Goal: Task Accomplishment & Management: Manage account settings

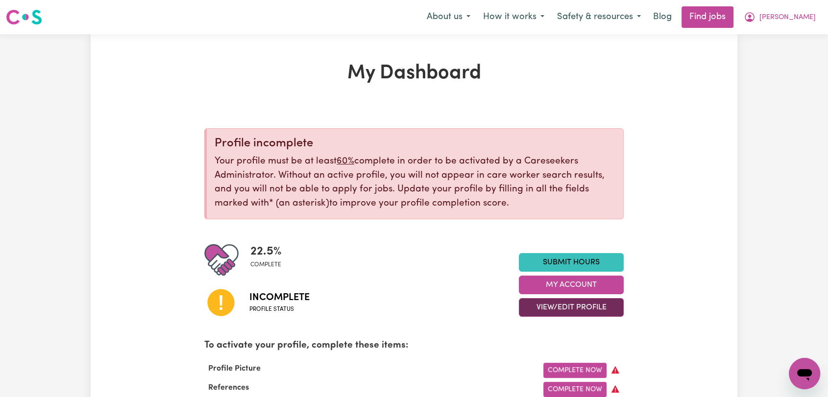
click at [566, 311] on button "View/Edit Profile" at bounding box center [571, 307] width 105 height 19
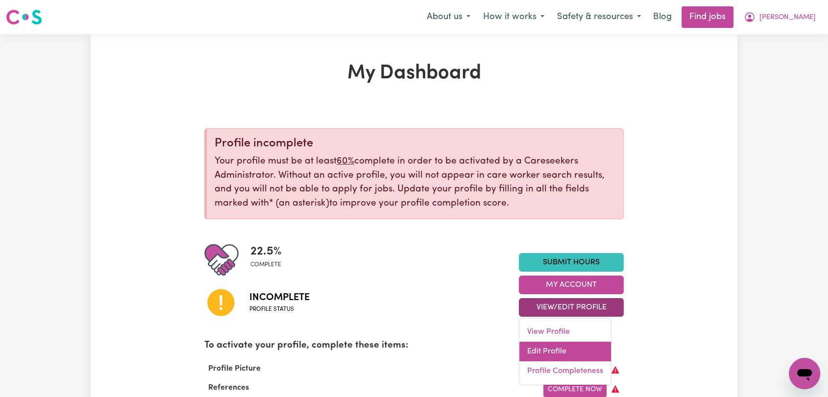
click at [573, 348] on link "Edit Profile" at bounding box center [565, 352] width 92 height 20
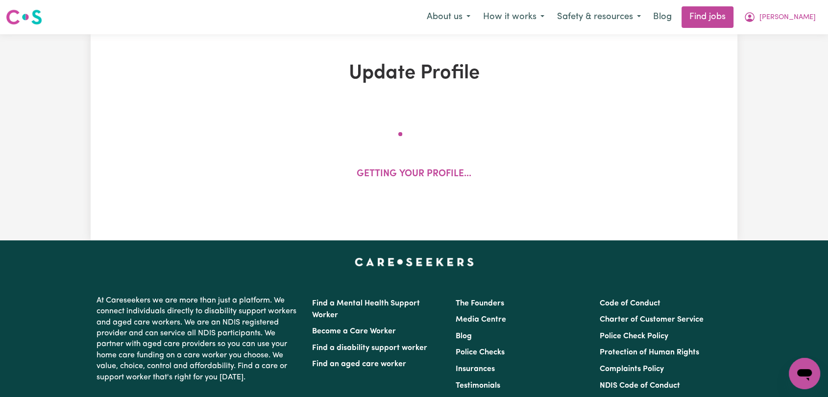
select select "[DEMOGRAPHIC_DATA]"
select select "[DEMOGRAPHIC_DATA] Citizen"
select select "Studying a healthcare related degree or qualification"
select select "40"
select select "50"
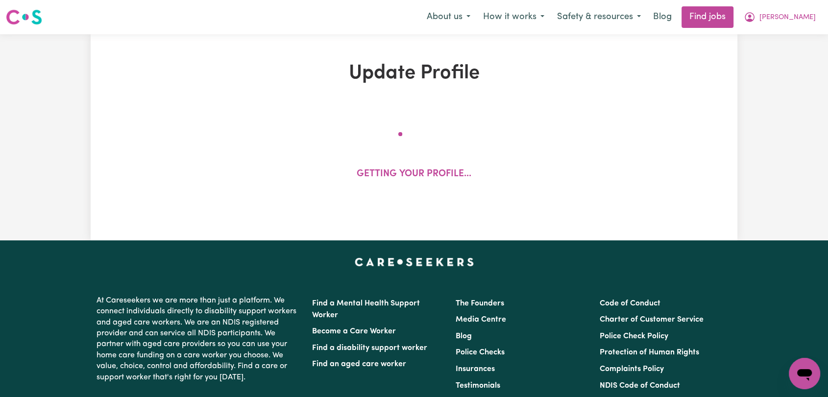
select select "50"
select select "60"
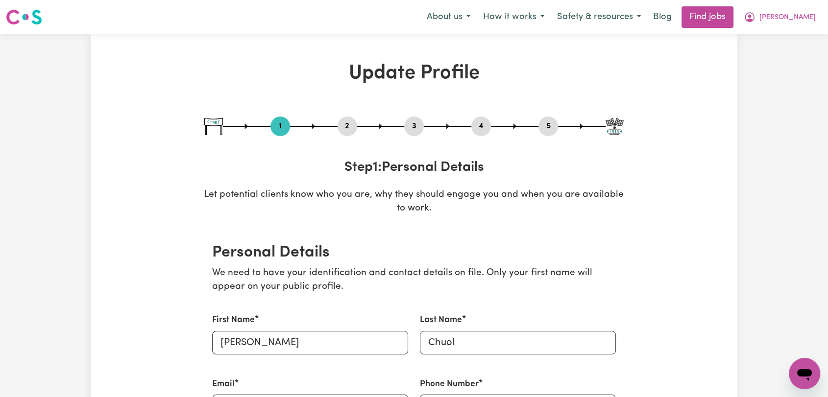
click at [553, 124] on button "5" at bounding box center [548, 126] width 20 height 13
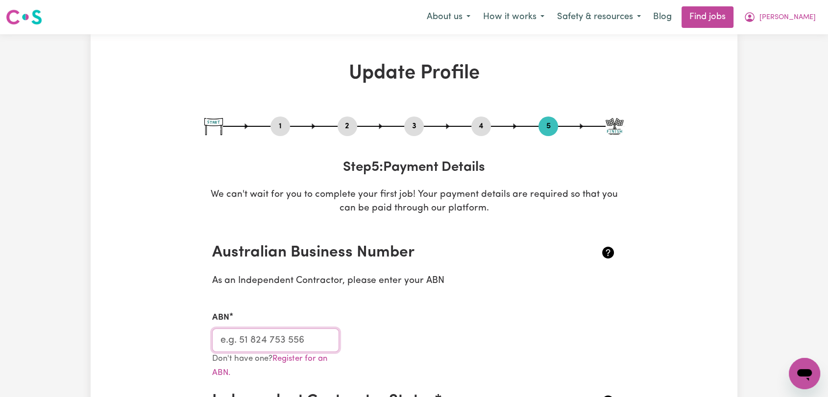
click at [250, 342] on input "ABN" at bounding box center [275, 341] width 127 height 24
paste input "19 876 871 934"
click at [233, 339] on input "19 876 871 934" at bounding box center [275, 341] width 127 height 24
click at [250, 338] on input "19876 871 934" at bounding box center [275, 341] width 127 height 24
click at [263, 339] on input "19876871 934" at bounding box center [275, 341] width 127 height 24
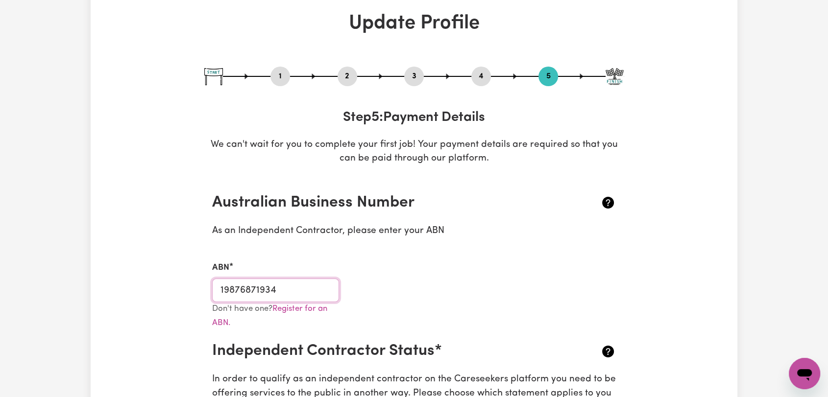
scroll to position [218, 0]
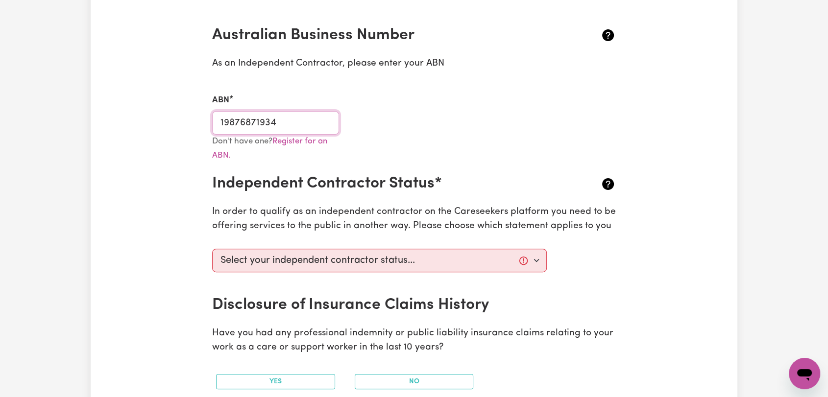
type input "19876871934"
click at [367, 266] on select "Select your independent contractor status... I am providing services through an…" at bounding box center [379, 261] width 335 height 24
select select "I am providing services through another platform"
click at [212, 249] on select "Select your independent contractor status... I am providing services through an…" at bounding box center [379, 261] width 335 height 24
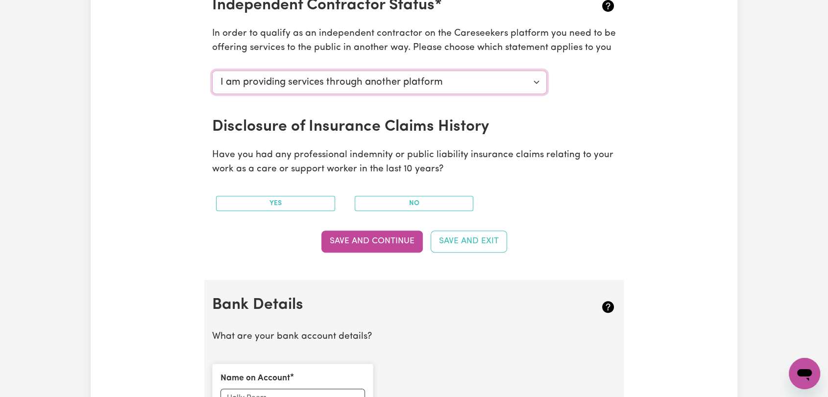
scroll to position [490, 0]
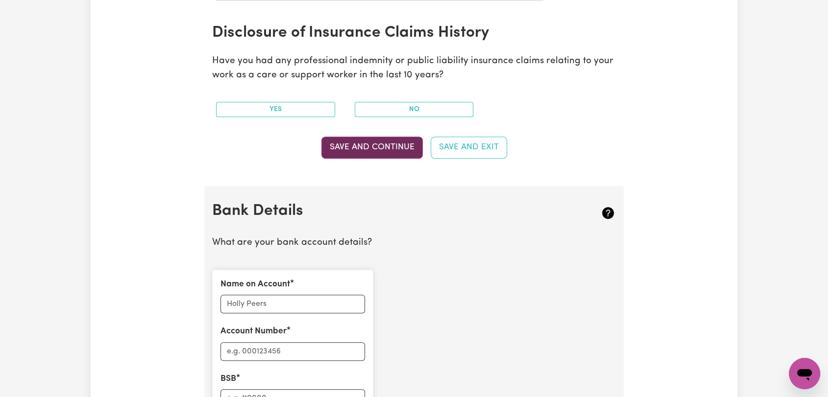
click at [371, 151] on button "Save and Continue" at bounding box center [371, 148] width 101 height 22
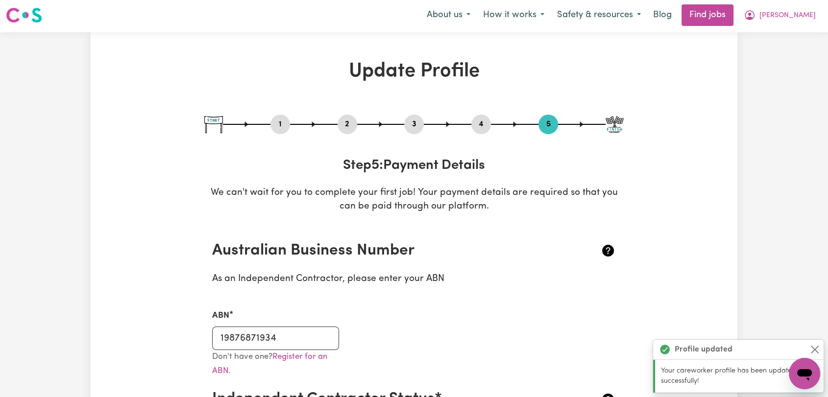
scroll to position [0, 0]
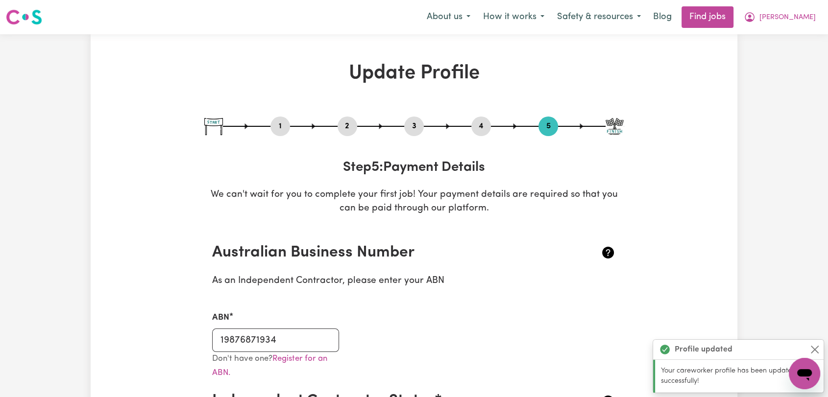
click at [351, 126] on button "2" at bounding box center [348, 126] width 20 height 13
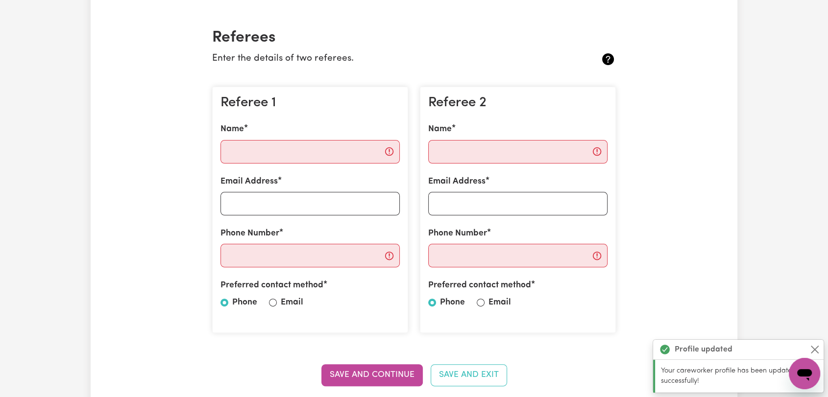
scroll to position [218, 0]
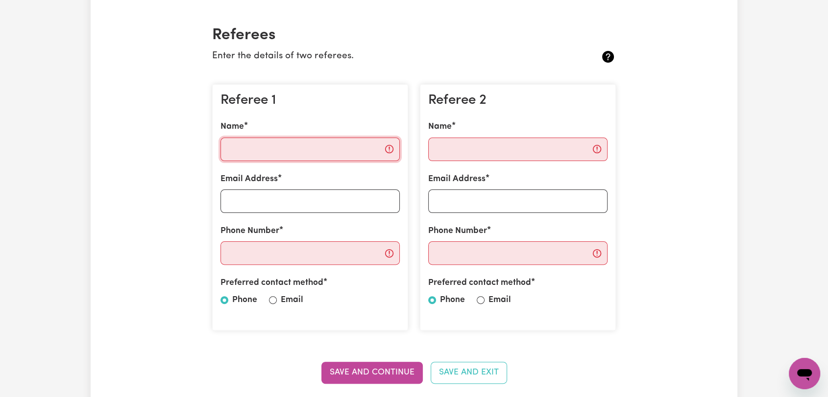
click at [298, 148] on input "Name" at bounding box center [309, 150] width 179 height 24
paste input "[PERSON_NAME]"
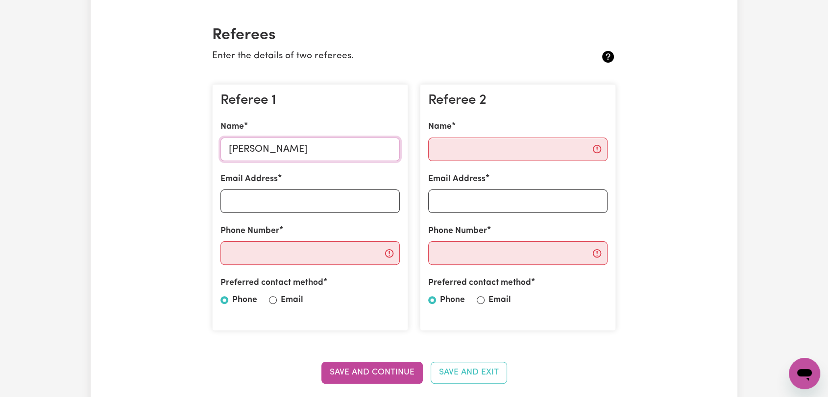
type input "[PERSON_NAME]"
click at [275, 200] on input "Email Address" at bounding box center [309, 202] width 179 height 24
paste input "[EMAIL_ADDRESS][DOMAIN_NAME]"
type input "[EMAIL_ADDRESS][DOMAIN_NAME]"
click at [477, 152] on input "Name" at bounding box center [517, 150] width 179 height 24
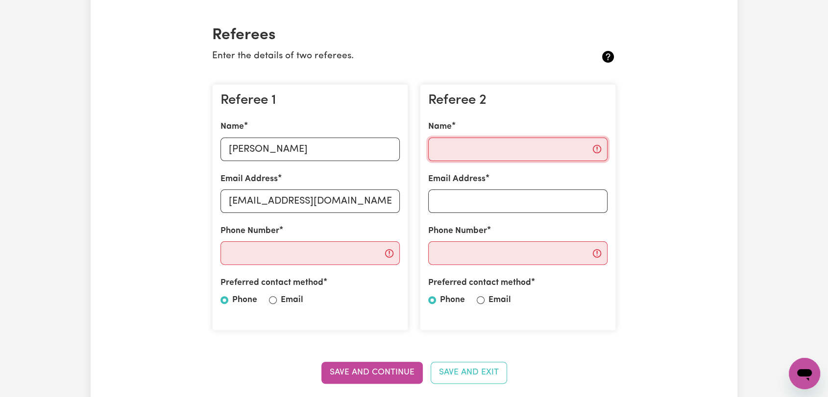
paste input "[PERSON_NAME]"
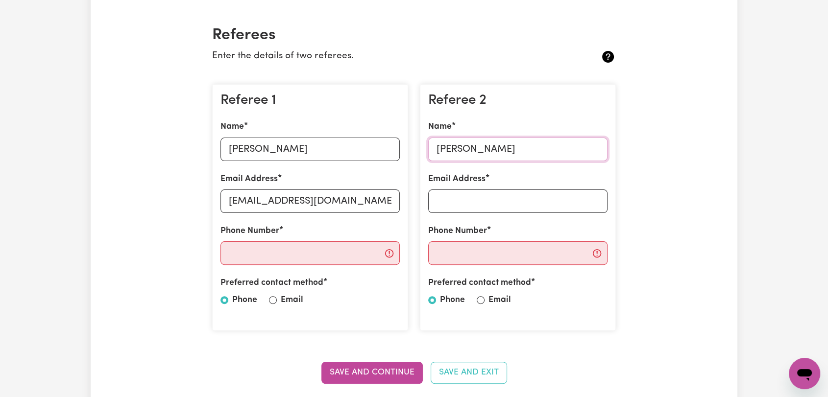
type input "[PERSON_NAME]"
click at [456, 200] on input "Email Address" at bounding box center [517, 202] width 179 height 24
paste input "[EMAIL_ADDRESS][DOMAIN_NAME]"
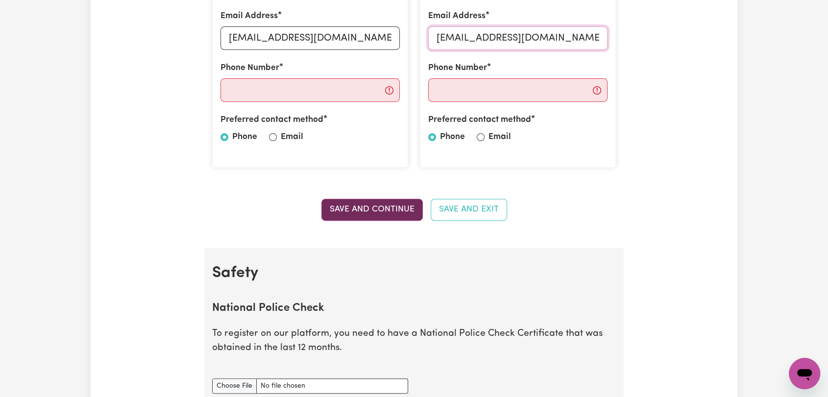
type input "[EMAIL_ADDRESS][DOMAIN_NAME]"
click at [380, 213] on button "Save and Continue" at bounding box center [371, 210] width 101 height 22
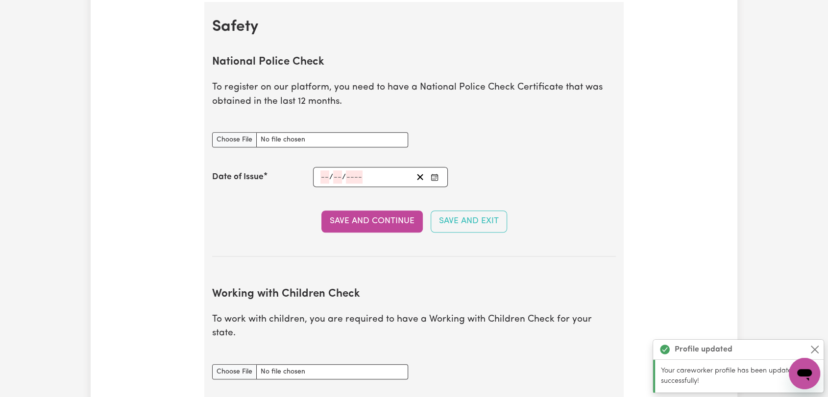
scroll to position [628, 0]
click at [220, 142] on input "National Police Check document" at bounding box center [310, 138] width 196 height 15
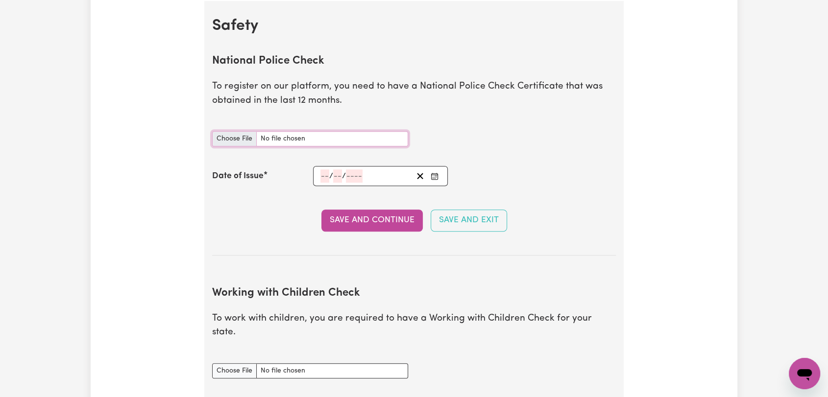
click at [242, 138] on input "National Police Check document" at bounding box center [310, 138] width 196 height 15
type input "C:\fakepath\[PERSON_NAME] - PC - [DATE]- outdated.jpg"
click at [432, 177] on icon "Enter the Date of Issue of your National Police Check" at bounding box center [435, 176] width 8 height 8
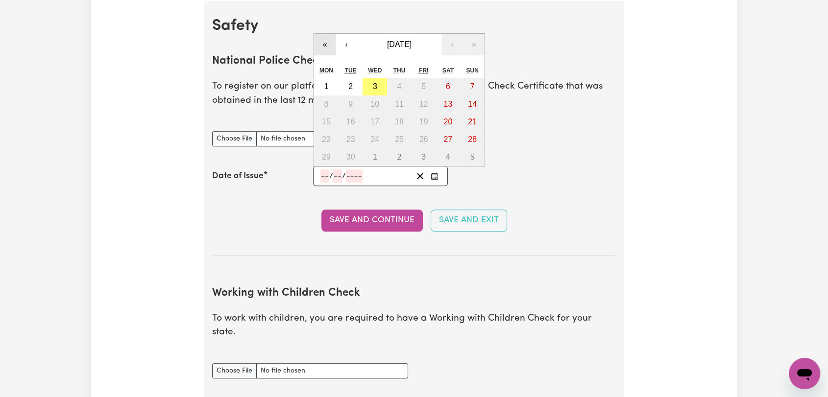
click at [316, 42] on button "«" at bounding box center [325, 45] width 22 height 22
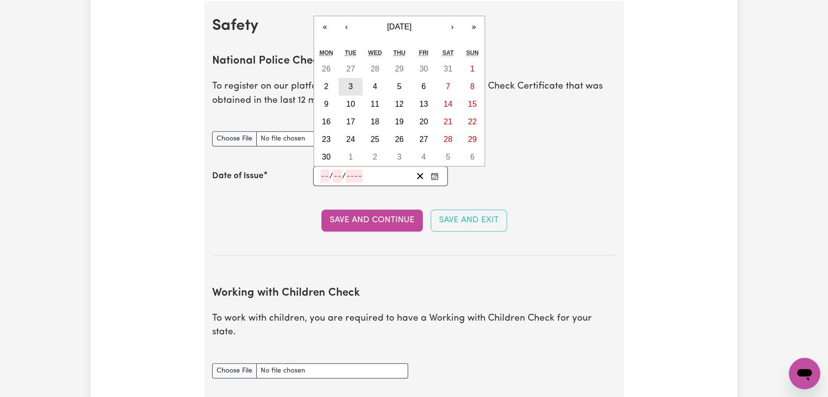
click at [349, 84] on abbr "3" at bounding box center [350, 86] width 4 height 8
type input "[DATE]"
type input "3"
type input "9"
type input "2024"
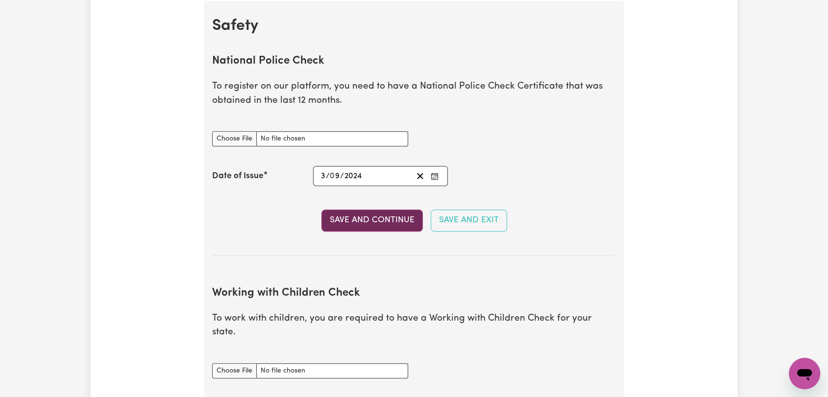
click at [360, 220] on button "Save and Continue" at bounding box center [371, 221] width 101 height 22
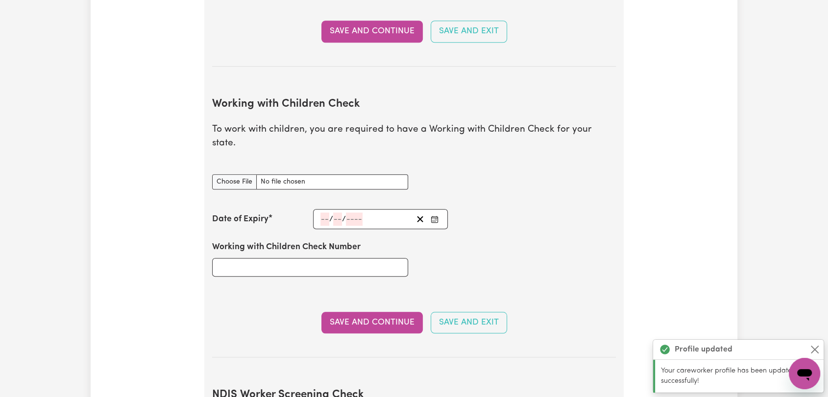
scroll to position [899, 0]
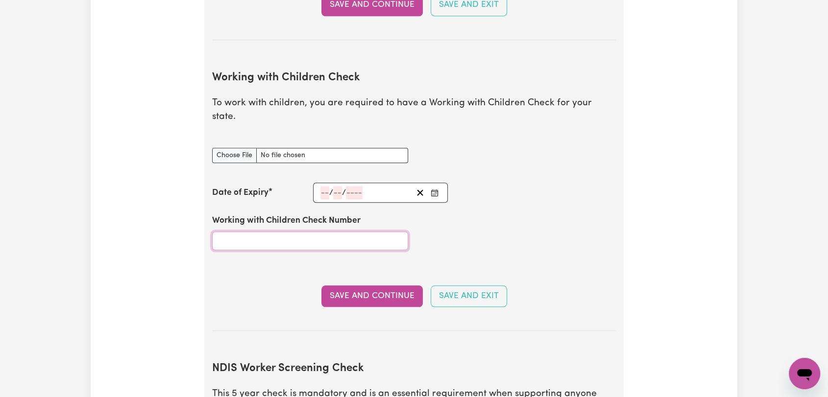
click at [287, 232] on input "Working with Children Check Number" at bounding box center [310, 241] width 196 height 19
type input "24774069A-01"
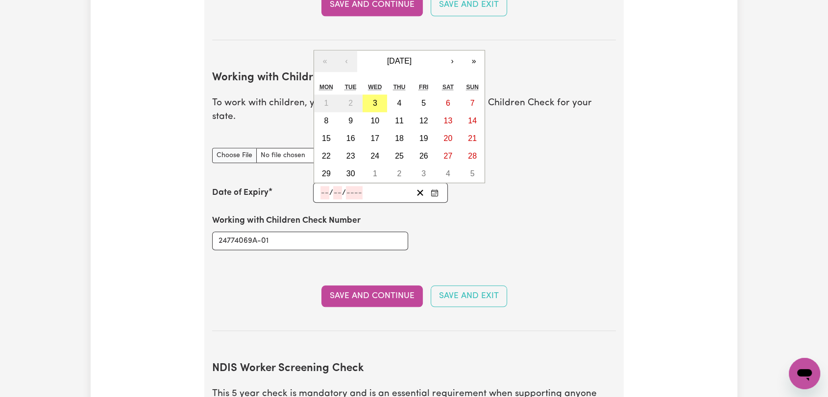
click at [322, 186] on input "number" at bounding box center [324, 192] width 9 height 13
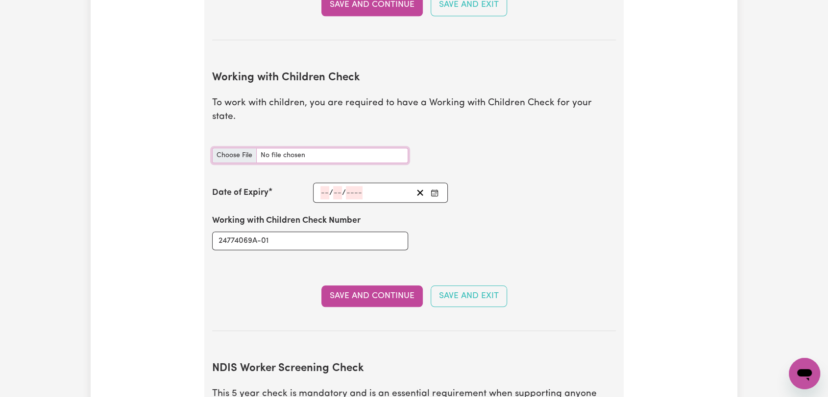
click at [230, 148] on input "Working with Children Check document" at bounding box center [310, 155] width 196 height 15
type input "C:\fakepath\[PERSON_NAME] - WWCC CARD - [DATE]--.jpeg"
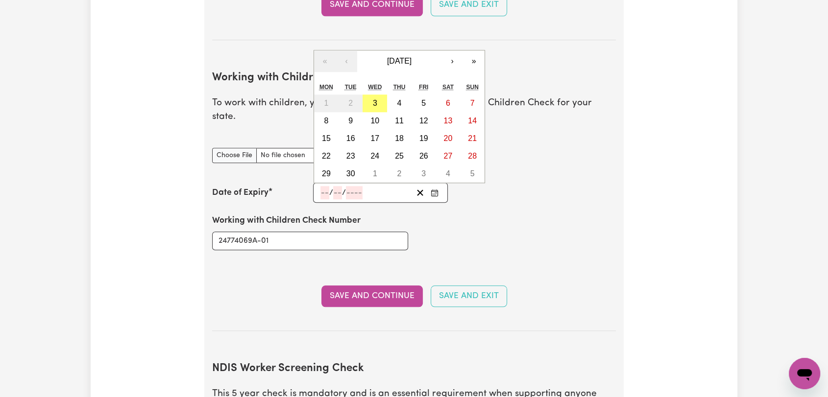
click at [323, 186] on input "number" at bounding box center [324, 192] width 9 height 13
type input "29"
type input "06"
type input "202"
type input "[DATE]"
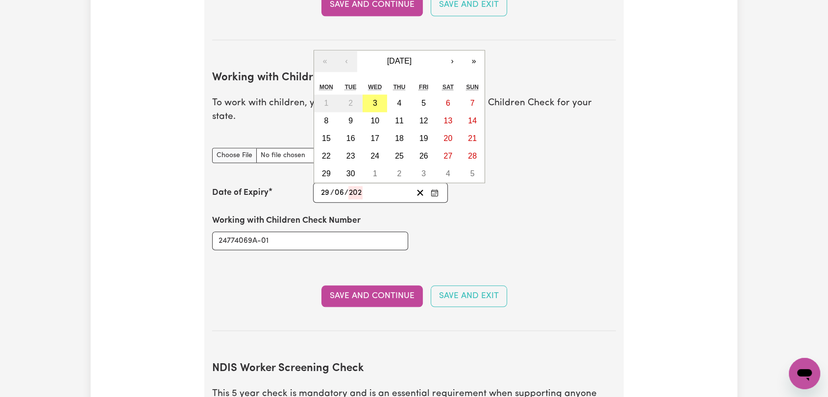
type input "6"
type input "2027"
click at [354, 170] on abbr "29" at bounding box center [350, 174] width 9 height 8
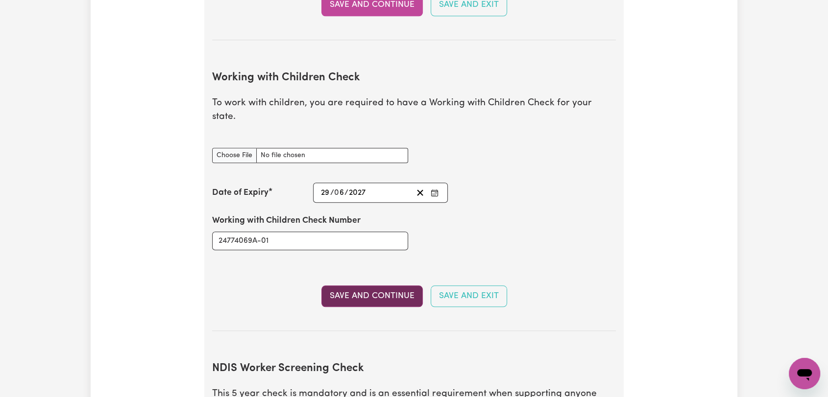
click at [368, 286] on button "Save and Continue" at bounding box center [371, 297] width 101 height 22
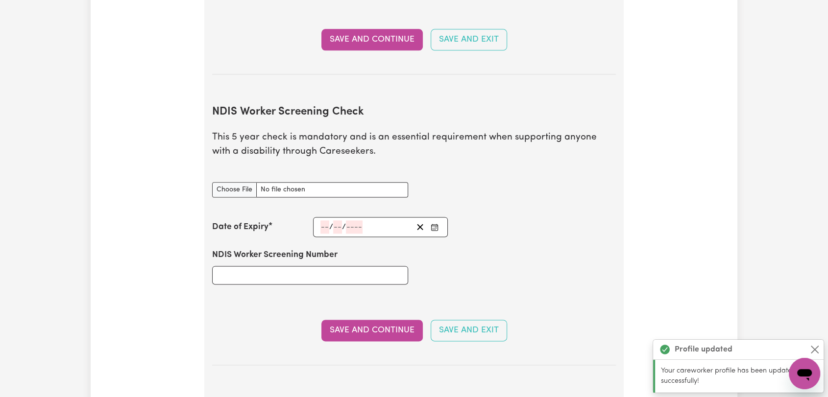
scroll to position [1231, 0]
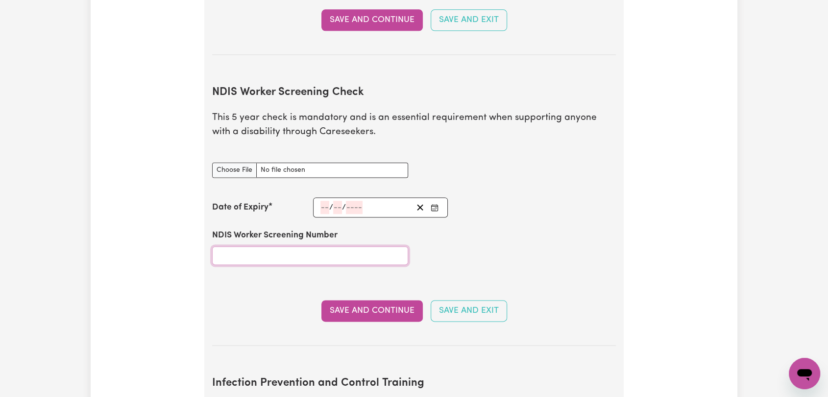
click at [240, 246] on input "NDIS Worker Screening Number" at bounding box center [310, 255] width 196 height 19
type input "60604849"
click at [231, 163] on input "NDIS Worker Screening Check document" at bounding box center [310, 170] width 196 height 15
type input "C:\fakepath\[PERSON_NAME] - NDIS Worker Screening Check.jpg"
click at [389, 300] on button "Save and Continue" at bounding box center [371, 311] width 101 height 22
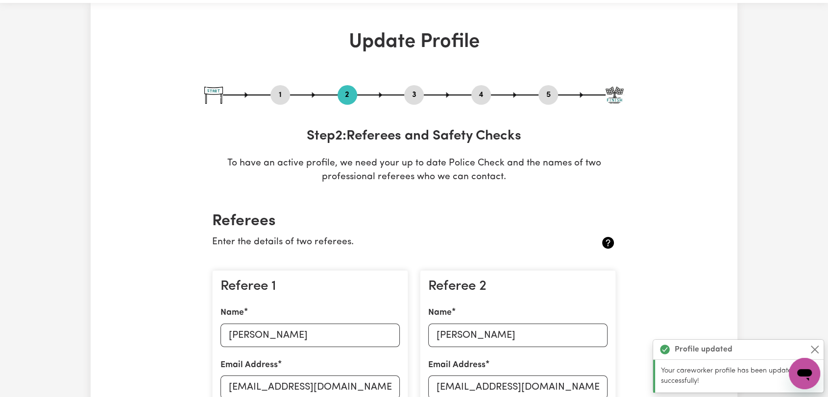
scroll to position [0, 0]
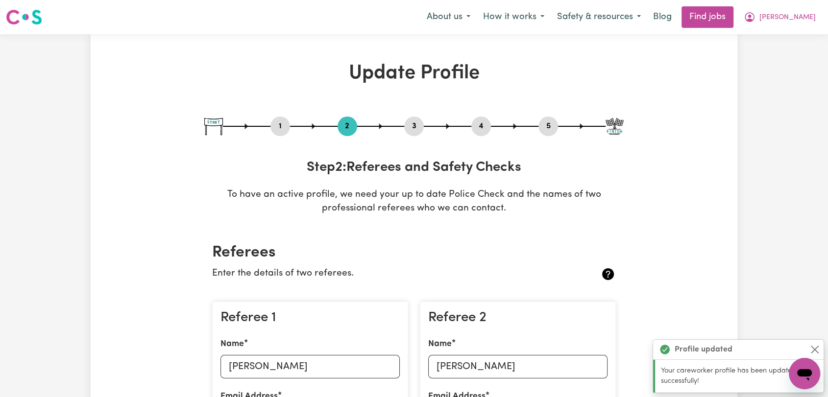
click at [413, 122] on button "3" at bounding box center [414, 126] width 20 height 13
select select "Certificate III (Individual Support)"
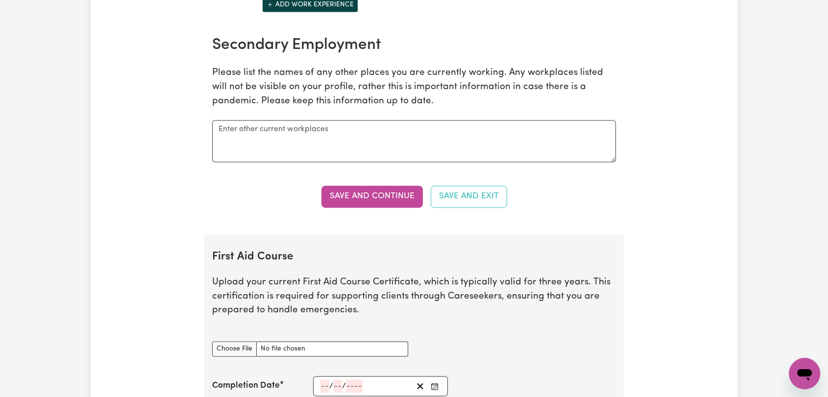
scroll to position [1742, 0]
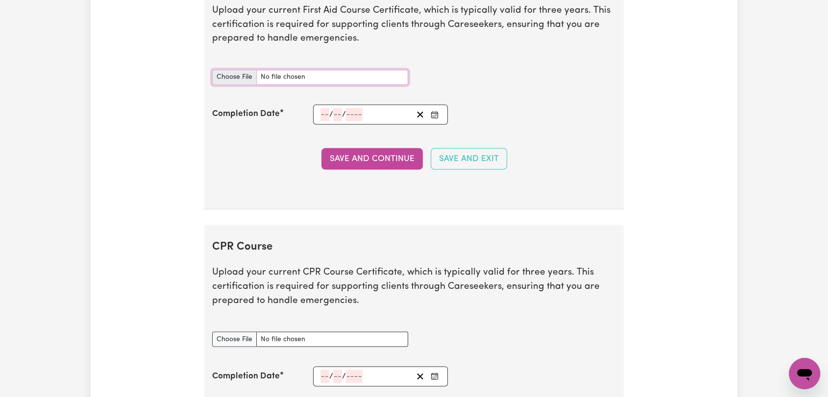
click at [227, 75] on input "First Aid Course document" at bounding box center [310, 77] width 196 height 15
type input "C:\fakepath\[PERSON_NAME] - FIRST AID - [DATE].jpg"
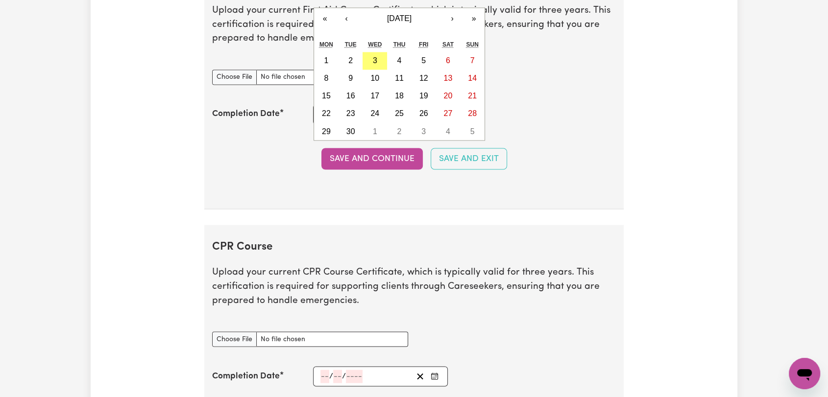
click at [323, 115] on div "/ / « ‹ [DATE] › » Mon Tue Wed Thu Fri Sat Sun 1 2 3 4 5 6 7 8 9 10 11 12 13 14…" at bounding box center [380, 114] width 135 height 20
type input "04"
type input "10"
type input "202"
type input "[DATE]"
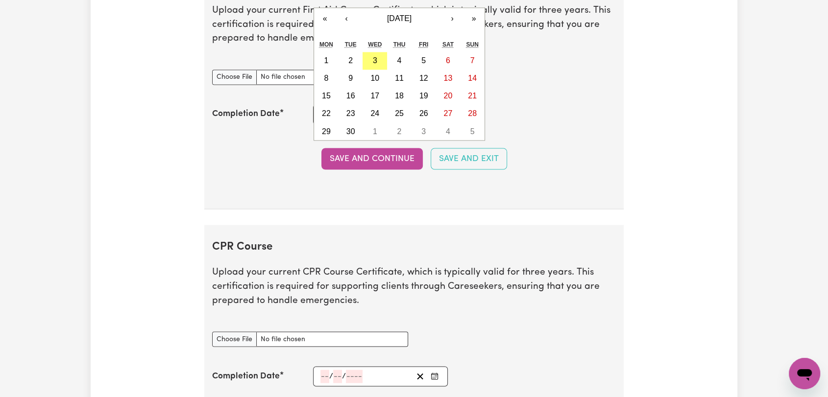
type input "4"
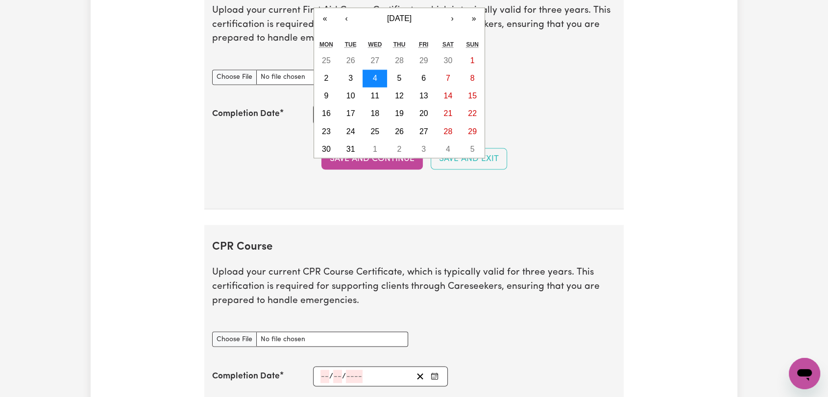
type input "2023"
click at [374, 76] on abbr "4" at bounding box center [375, 78] width 4 height 8
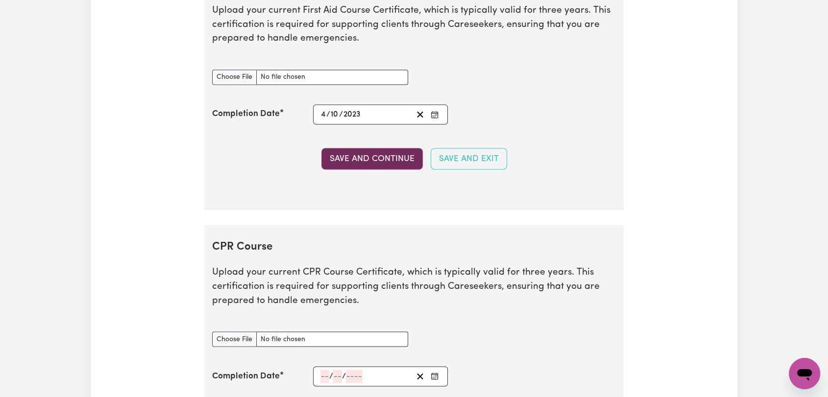
click at [366, 157] on button "Save and Continue" at bounding box center [371, 159] width 101 height 22
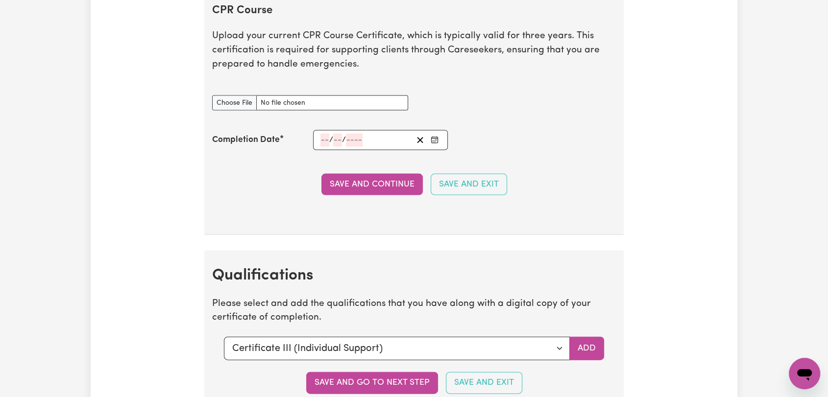
scroll to position [2291, 0]
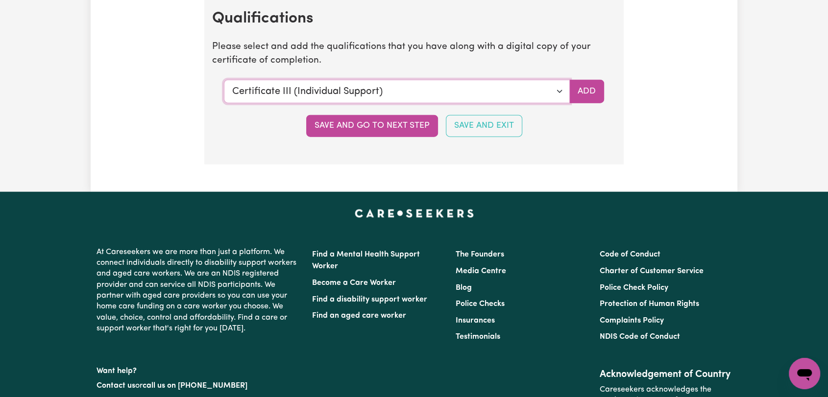
click at [558, 93] on select "Select a qualification to add... Certificate III (Individual Support) Certifica…" at bounding box center [397, 92] width 346 height 24
click at [224, 80] on select "Select a qualification to add... Certificate III (Individual Support) Certifica…" at bounding box center [397, 92] width 346 height 24
click at [579, 91] on button "Add" at bounding box center [586, 92] width 35 height 24
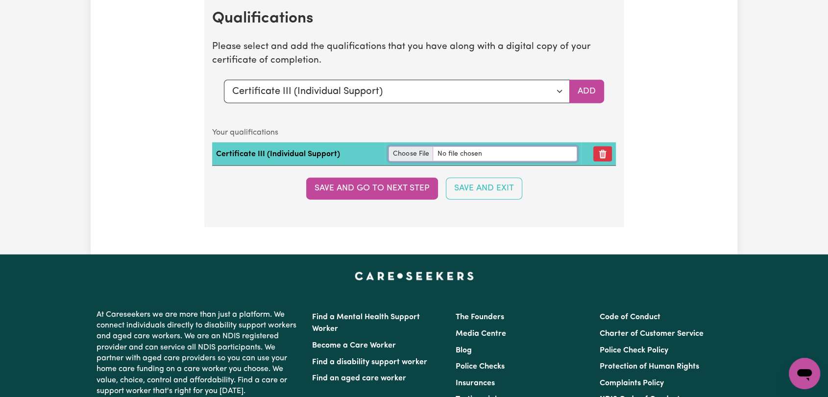
click at [406, 152] on input "file" at bounding box center [483, 154] width 189 height 15
type input "C:\fakepath\[PERSON_NAME] - Certificate III Age Care.jpg"
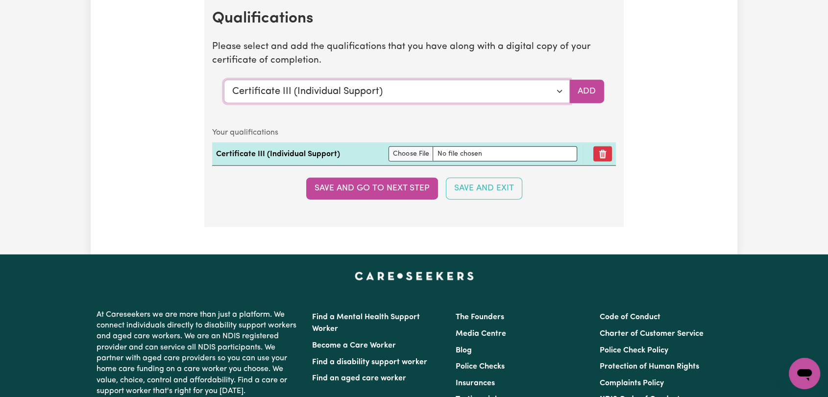
click at [562, 85] on select "Select a qualification to add... Certificate III (Individual Support) Certifica…" at bounding box center [397, 92] width 346 height 24
select select "Manual Handling"
click at [224, 80] on select "Select a qualification to add... Certificate III (Individual Support) Certifica…" at bounding box center [397, 92] width 346 height 24
click at [588, 87] on button "Add" at bounding box center [586, 92] width 35 height 24
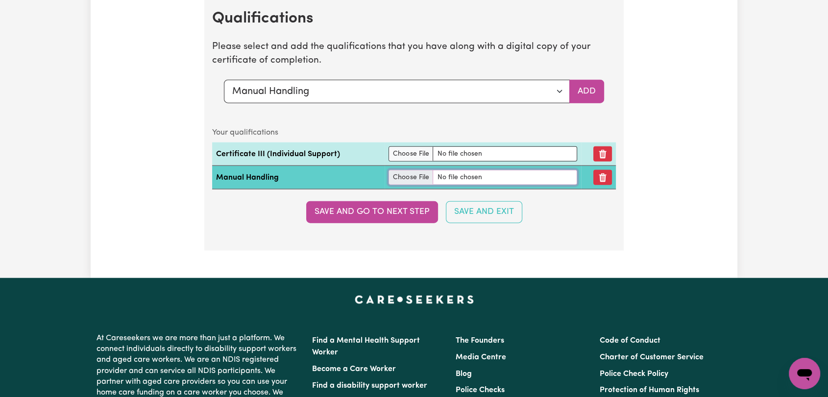
click at [412, 173] on input "file" at bounding box center [483, 177] width 189 height 15
type input "C:\fakepath\[PERSON_NAME] - Manual Handling Training.jpg"
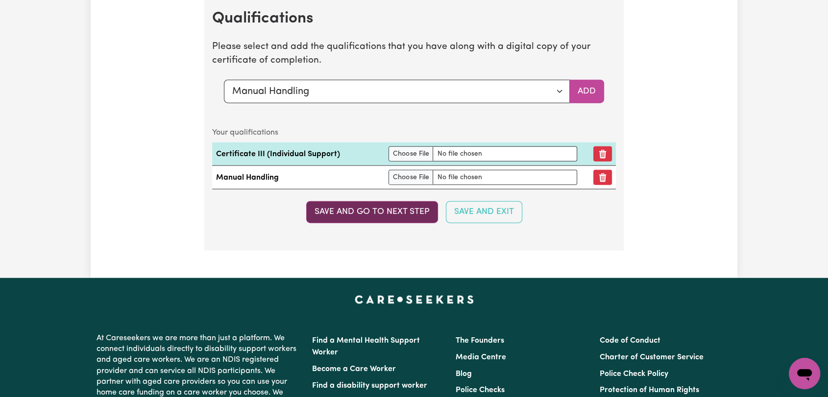
click at [397, 211] on button "Save and go to next step" at bounding box center [372, 212] width 132 height 22
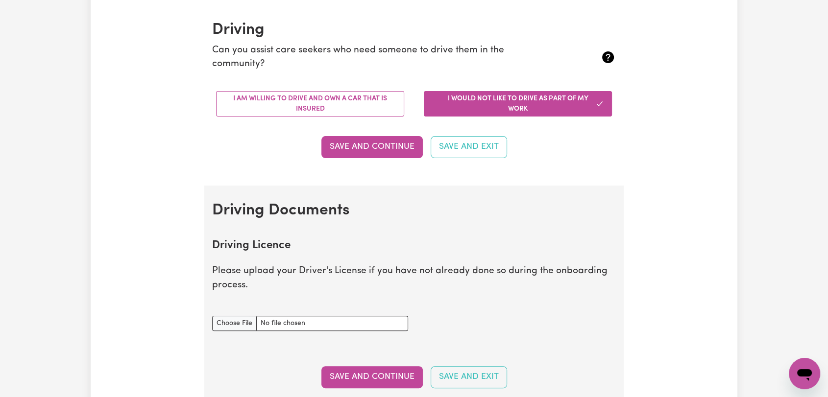
scroll to position [218, 0]
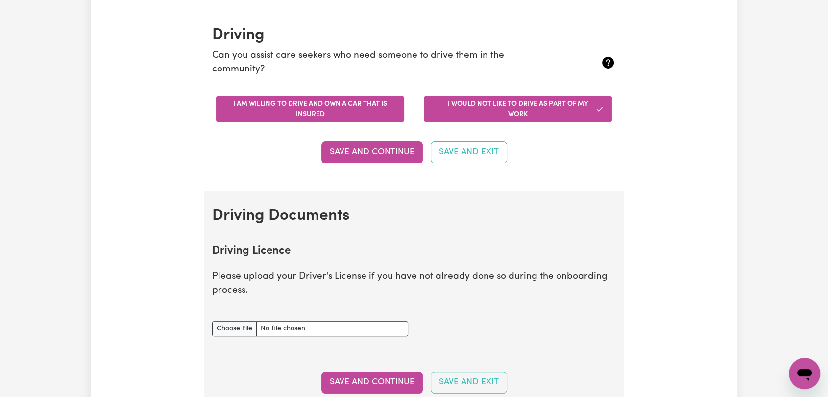
click at [358, 120] on button "I am willing to drive and own a car that is insured" at bounding box center [310, 109] width 188 height 25
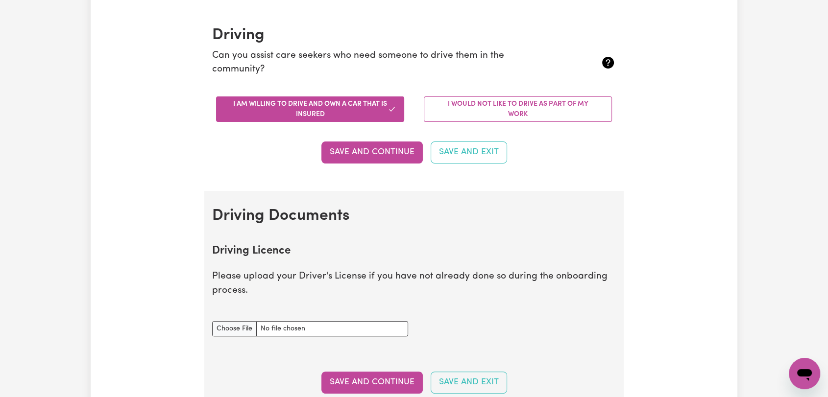
click at [354, 150] on button "Save and Continue" at bounding box center [371, 153] width 101 height 22
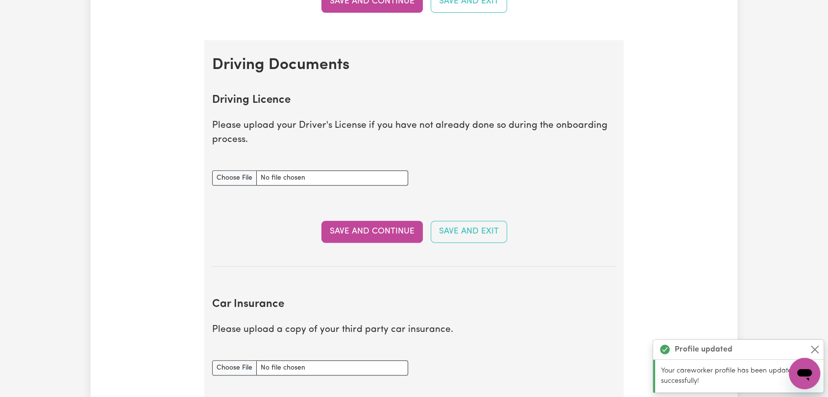
scroll to position [446, 0]
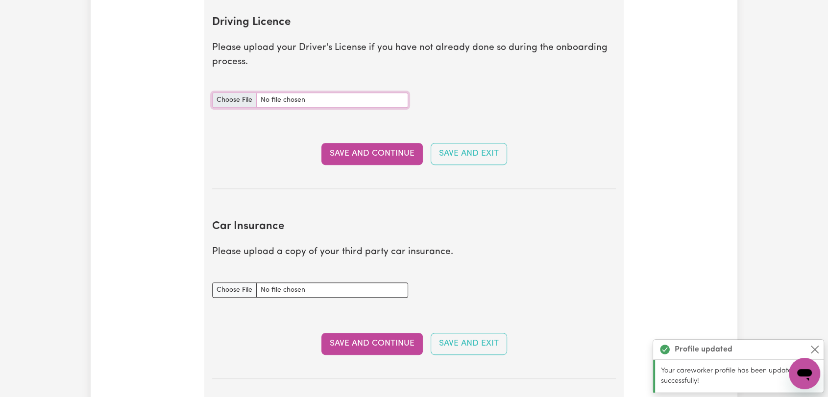
click at [222, 95] on input "Driving Licence document" at bounding box center [310, 100] width 196 height 15
type input "C:\fakepath\[PERSON_NAME] - DL AU FRONT.jpg"
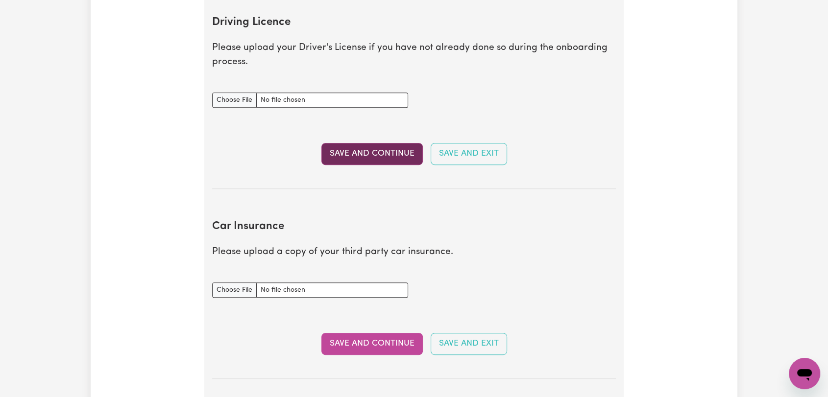
click at [368, 158] on button "Save and Continue" at bounding box center [371, 154] width 101 height 22
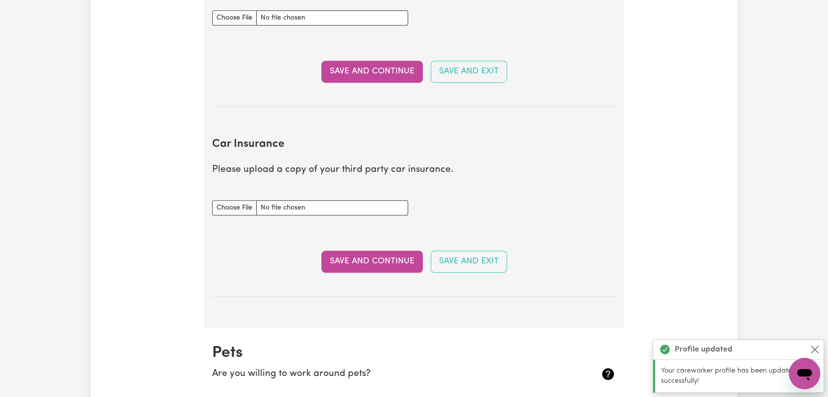
scroll to position [541, 0]
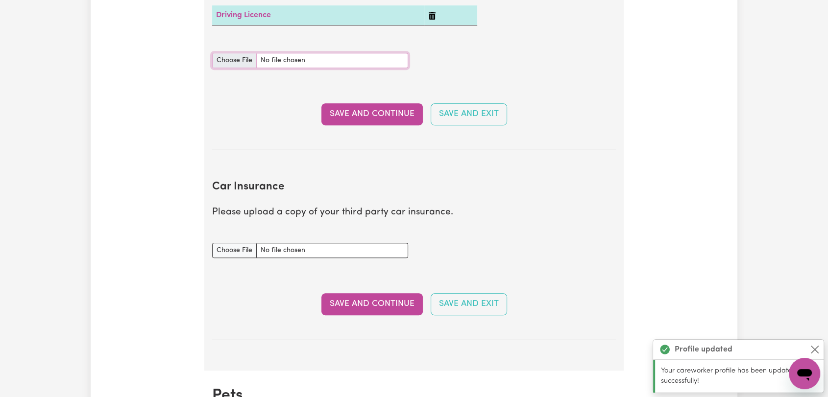
click at [246, 54] on input "Driving Licence document" at bounding box center [310, 60] width 196 height 15
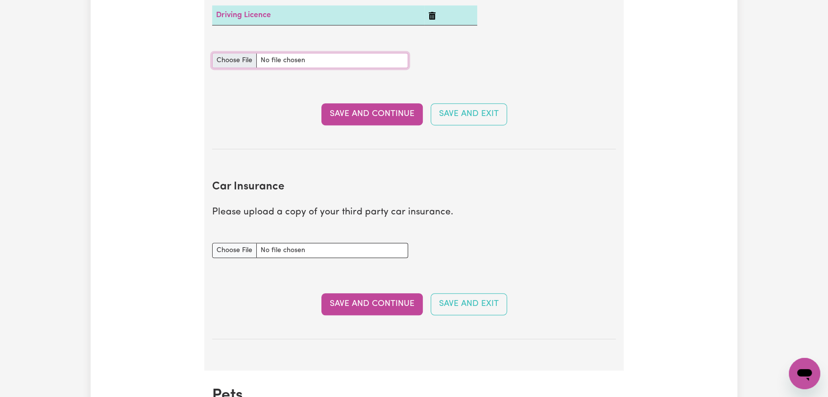
type input "C:\fakepath\[PERSON_NAME] - DL AU BACK.jpg"
click at [342, 115] on button "Save and Continue" at bounding box center [371, 114] width 101 height 22
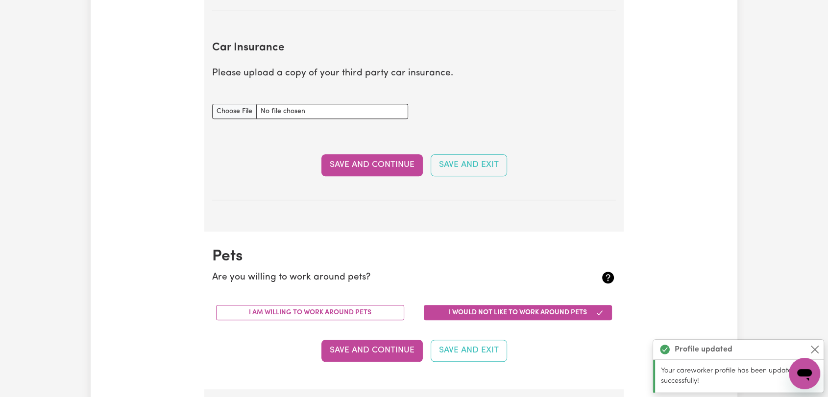
scroll to position [706, 0]
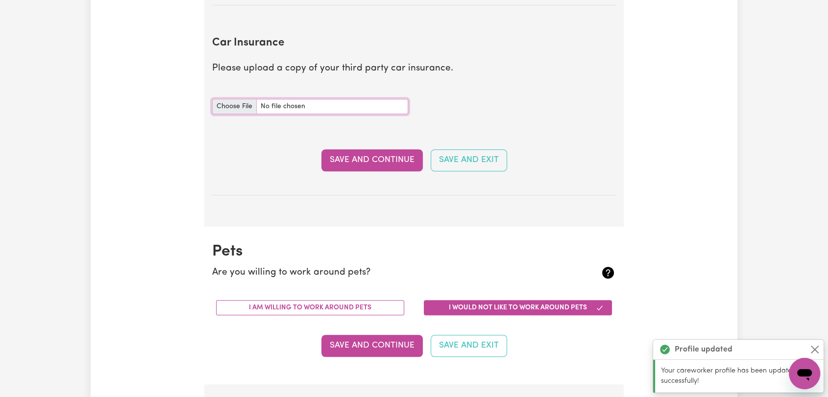
click at [238, 101] on input "Car Insurance document" at bounding box center [310, 106] width 196 height 15
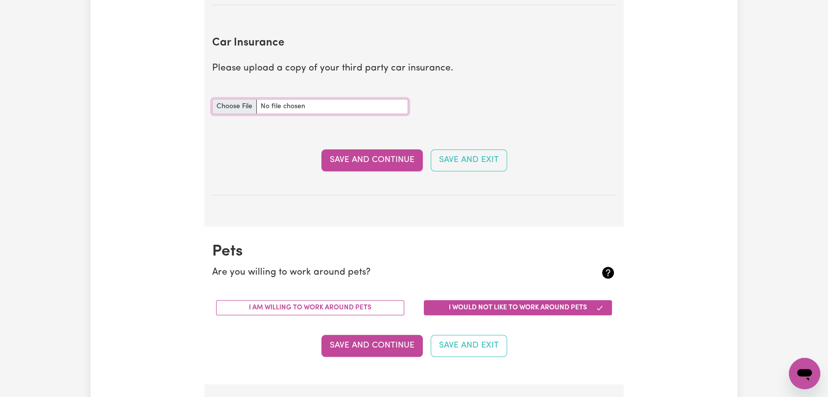
type input "C:\fakepath\[PERSON_NAME] - Comprehensive Insurance 1DH8IT--.jpg"
click at [377, 162] on button "Save and Continue" at bounding box center [371, 160] width 101 height 22
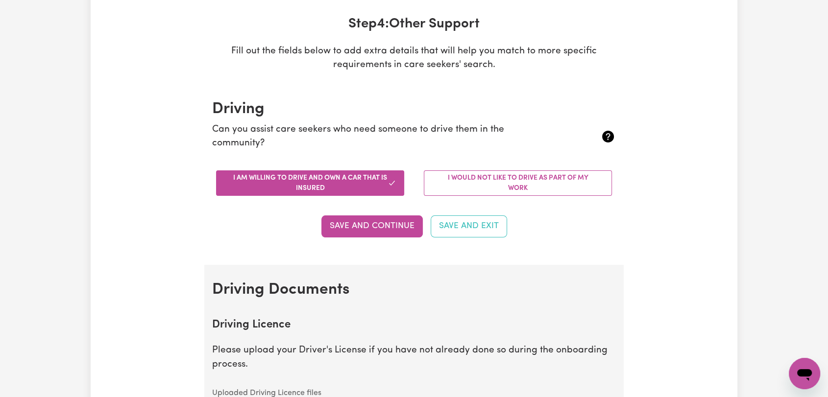
scroll to position [0, 0]
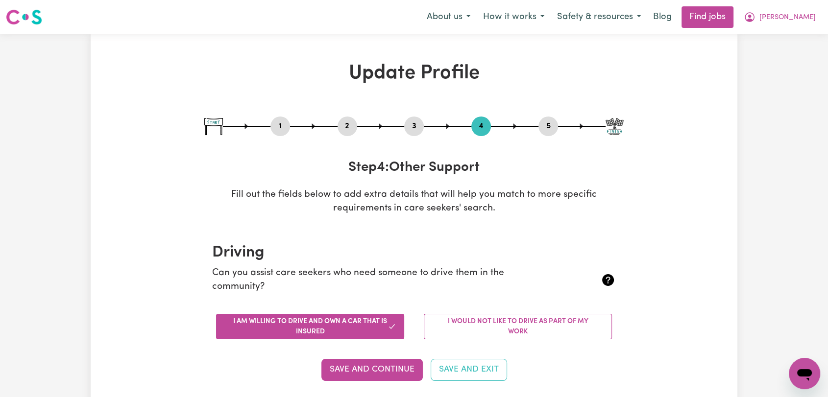
click at [546, 127] on button "5" at bounding box center [548, 126] width 20 height 13
select select "I am providing services through another platform"
